Goal: Information Seeking & Learning: Find specific fact

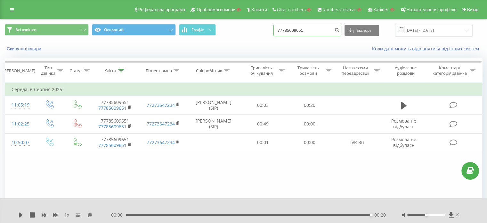
click at [313, 26] on input "77785609651" at bounding box center [308, 31] width 68 height 12
paste input "48608564602"
type input "48608564602"
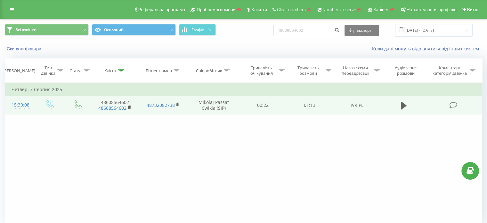
click at [453, 102] on icon at bounding box center [454, 105] width 8 height 7
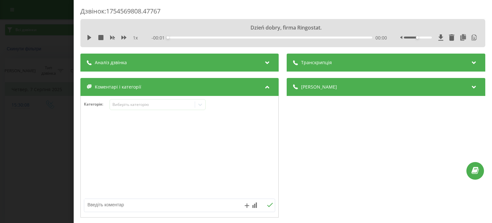
click at [329, 66] on div "Транскрипція" at bounding box center [386, 63] width 198 height 18
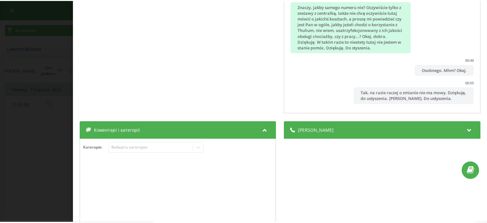
scroll to position [243, 0]
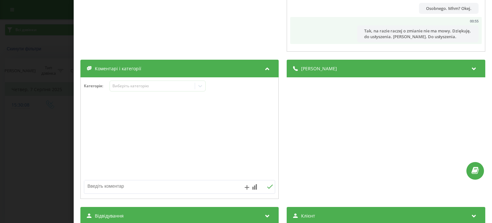
drag, startPoint x: 294, startPoint y: 88, endPoint x: 419, endPoint y: 40, distance: 134.1
copy ul "Lorem ipsum, dolor Sitametco. 21:13 Adipi elits, do eiu tempo incidid ut Labo. …"
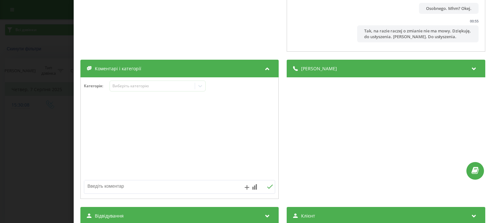
click at [40, 61] on div "Дзвінок : 1754569808.47767 1 x - 01:13 00:00 00:00 Транскрипція 00:00 Dzień dob…" at bounding box center [246, 111] width 492 height 223
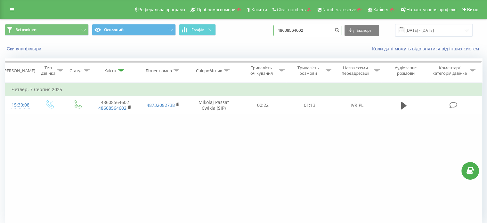
click at [324, 31] on input "48608564602" at bounding box center [308, 31] width 68 height 12
paste input "16306405951"
type input "16306405951"
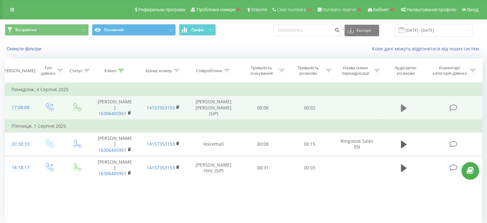
click at [400, 105] on button at bounding box center [404, 108] width 10 height 10
